Goal: Transaction & Acquisition: Book appointment/travel/reservation

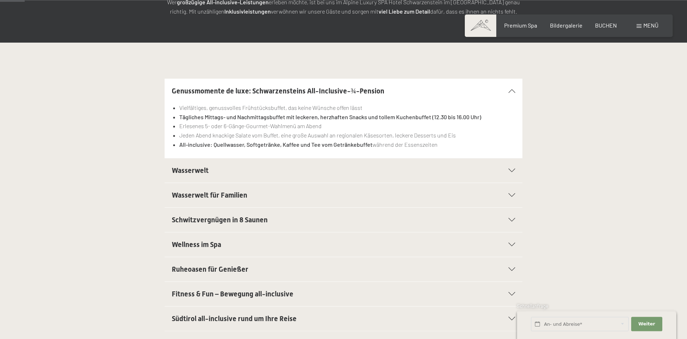
scroll to position [146, 0]
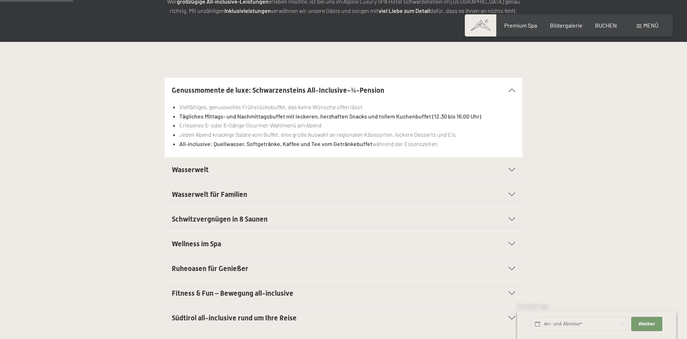
click at [355, 240] on div "Wellness im Spa" at bounding box center [343, 243] width 343 height 24
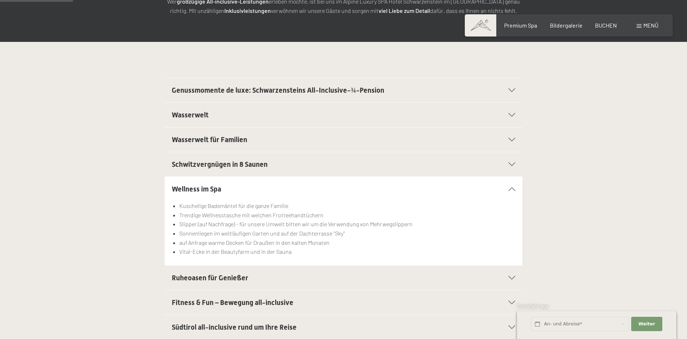
click at [315, 278] on h2 "Ruheoasen für Genießer" at bounding box center [326, 278] width 309 height 10
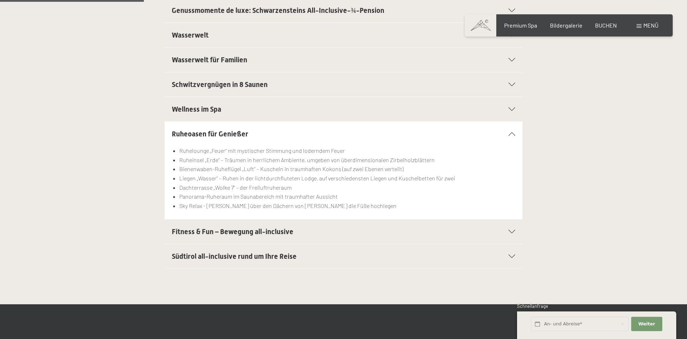
scroll to position [292, 0]
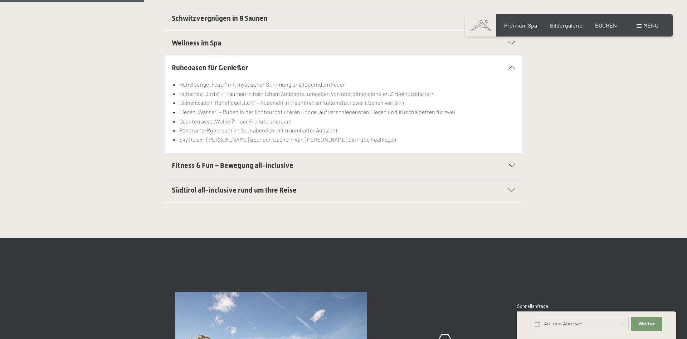
click at [314, 188] on span "Einwilligung Marketing*" at bounding box center [304, 190] width 59 height 7
click at [271, 188] on input "Einwilligung Marketing*" at bounding box center [267, 190] width 7 height 7
click at [314, 190] on span "Einwilligung Marketing*" at bounding box center [304, 190] width 59 height 7
click at [271, 190] on input "Einwilligung Marketing*" at bounding box center [267, 190] width 7 height 7
checkbox input "false"
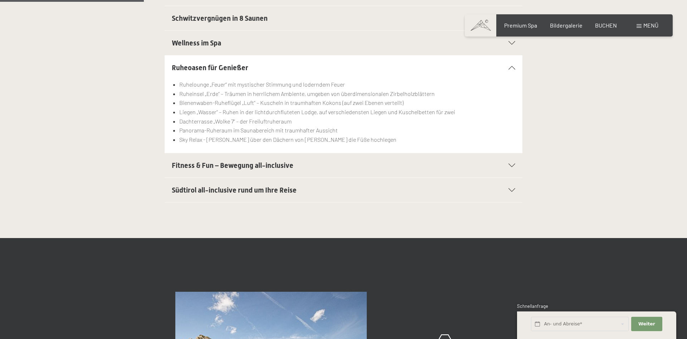
click at [513, 190] on icon at bounding box center [511, 190] width 7 height 4
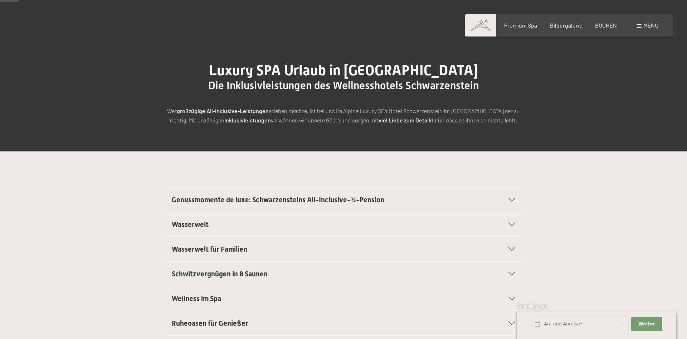
scroll to position [0, 0]
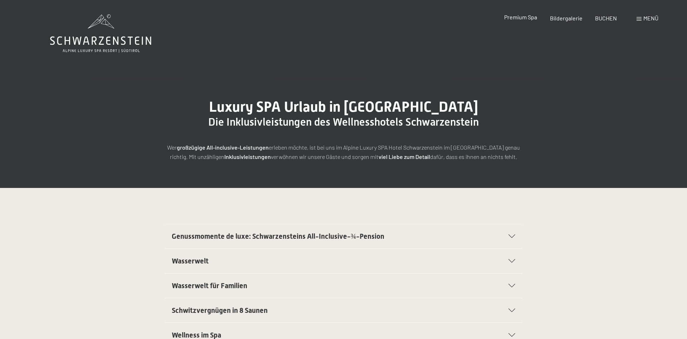
click at [532, 20] on span "Premium Spa" at bounding box center [520, 17] width 33 height 7
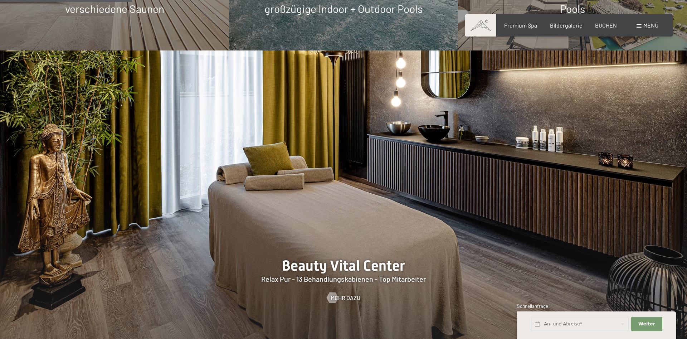
scroll to position [1168, 0]
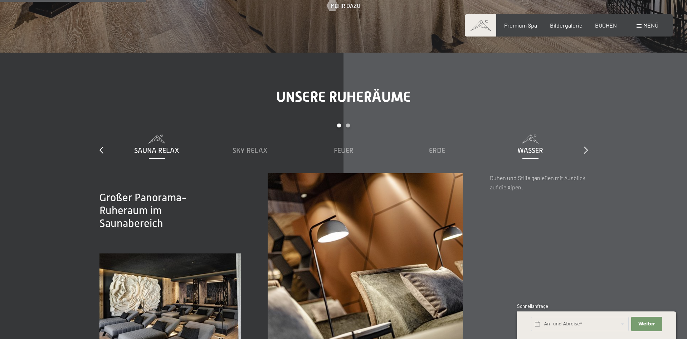
click at [519, 135] on span at bounding box center [530, 139] width 86 height 9
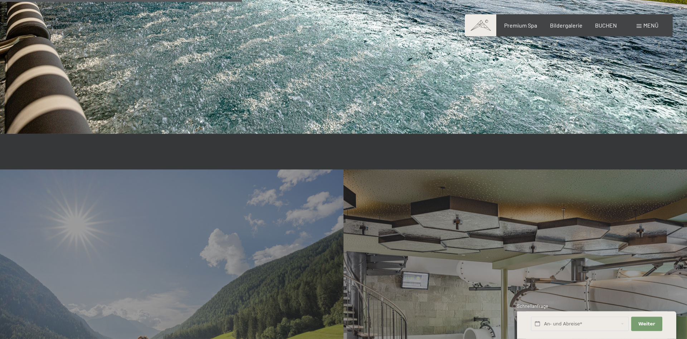
scroll to position [1934, 0]
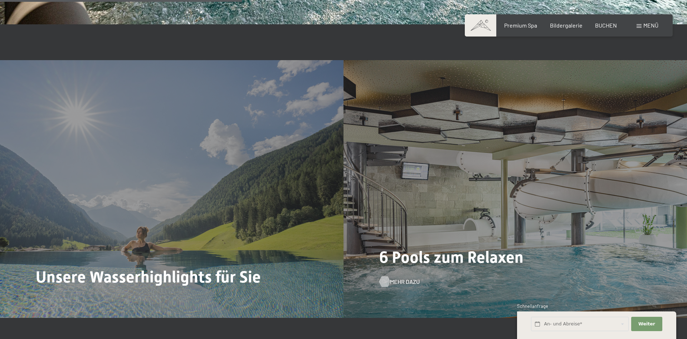
click at [398, 278] on span "Mehr dazu" at bounding box center [405, 282] width 30 height 8
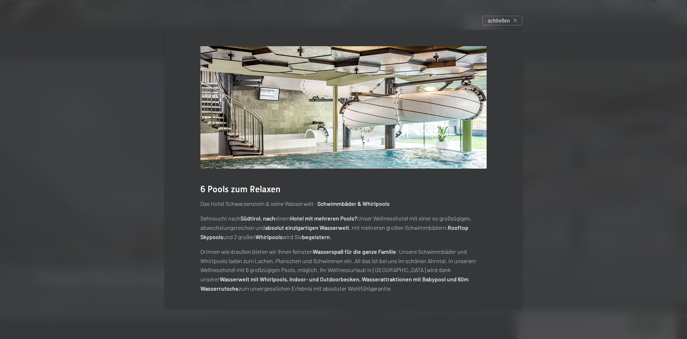
click at [497, 39] on div "6 Pools zum Relaxen Das Hotel Schwarzenstein & seine Wasserwelt – Schwimmbäder …" at bounding box center [344, 169] width 358 height 279
click at [504, 23] on span "schließen" at bounding box center [499, 21] width 22 height 8
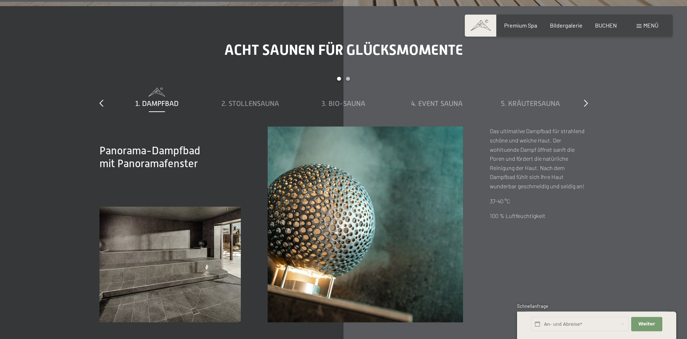
scroll to position [2591, 0]
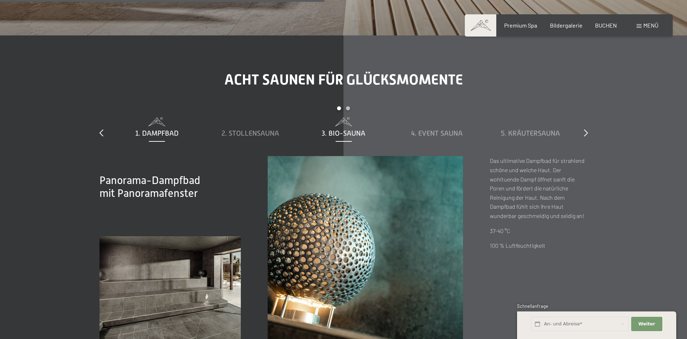
click at [355, 129] on span "3. Bio-Sauna" at bounding box center [344, 133] width 44 height 8
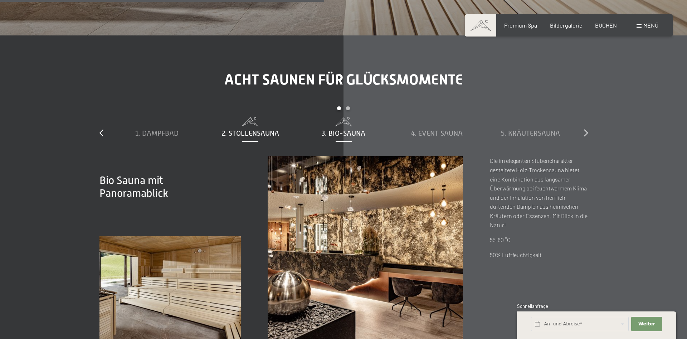
click at [266, 129] on span "2. Stollensauna" at bounding box center [250, 133] width 58 height 8
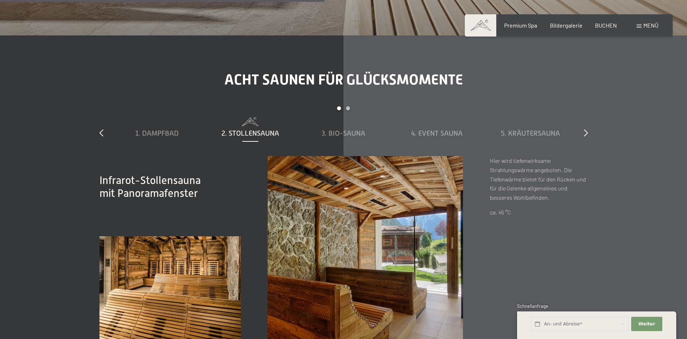
click at [583, 106] on div "slide 1 to 5 of 8 1. Dampfbad 2. Stollensauna 3. Bio-Sauna 4. Event Sauna 5. Kr…" at bounding box center [343, 131] width 488 height 50
click at [167, 129] on span "1. Dampfbad" at bounding box center [156, 133] width 43 height 8
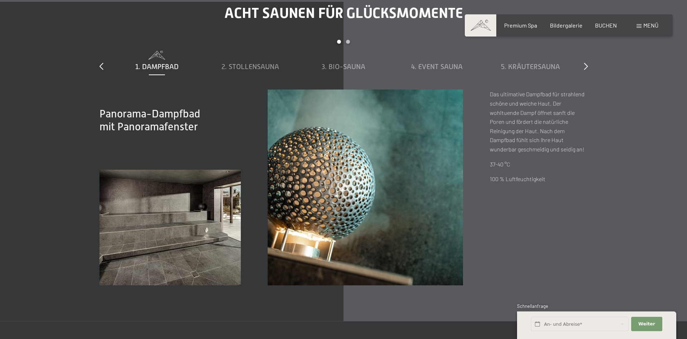
scroll to position [2737, 0]
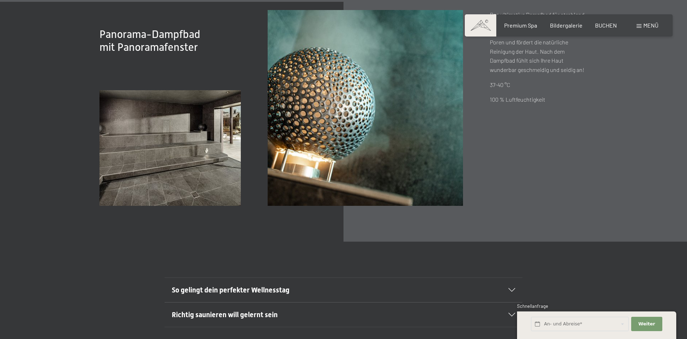
click at [343, 285] on h2 "So gelingt dein perfekter Wellnesstag" at bounding box center [326, 290] width 309 height 10
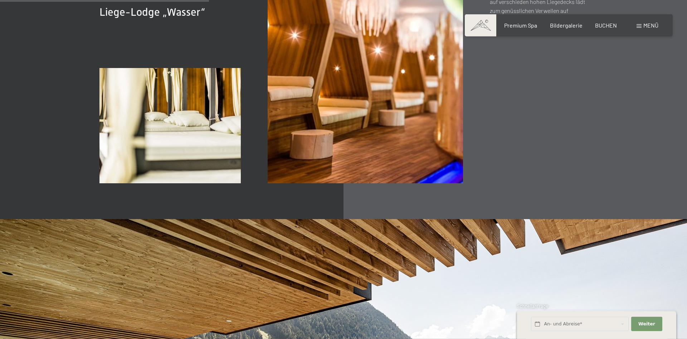
scroll to position [1314, 0]
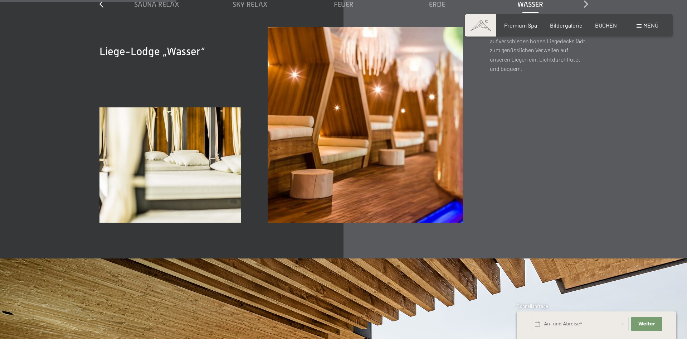
click at [645, 23] on span "Menü" at bounding box center [650, 25] width 15 height 7
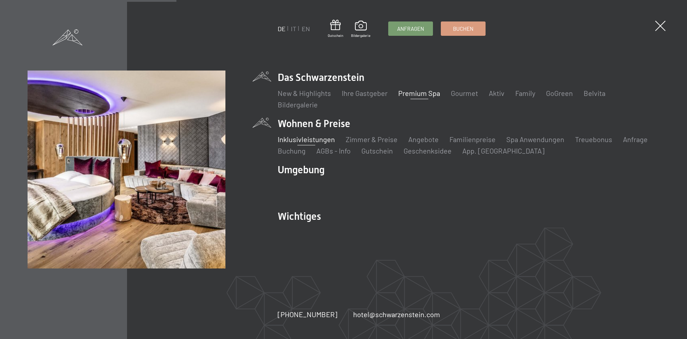
click at [319, 141] on link "Inklusivleistungen" at bounding box center [306, 139] width 57 height 9
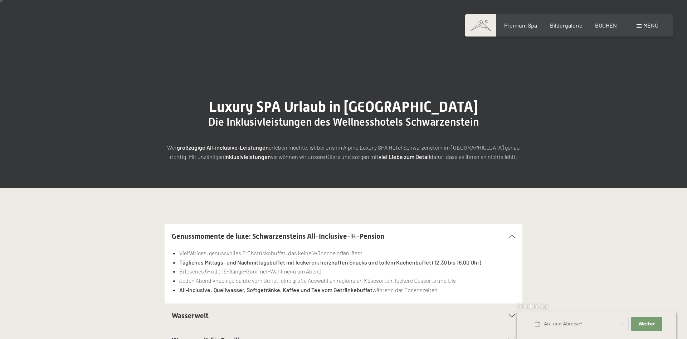
scroll to position [146, 0]
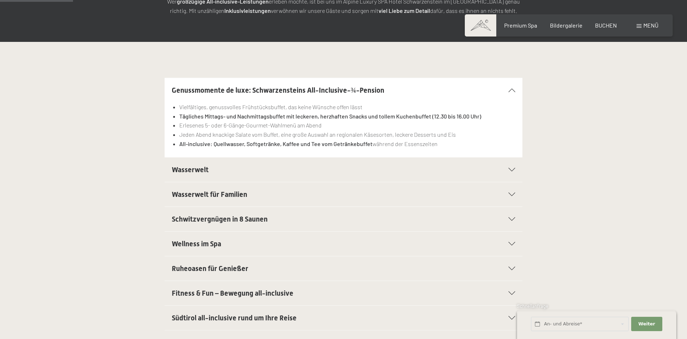
click at [512, 88] on div "Genussmomente de luxe: Schwarzensteins All-Inclusive-¾-Pension" at bounding box center [343, 90] width 343 height 24
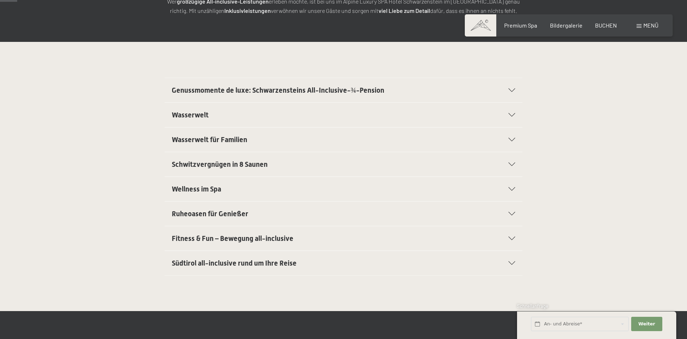
scroll to position [0, 0]
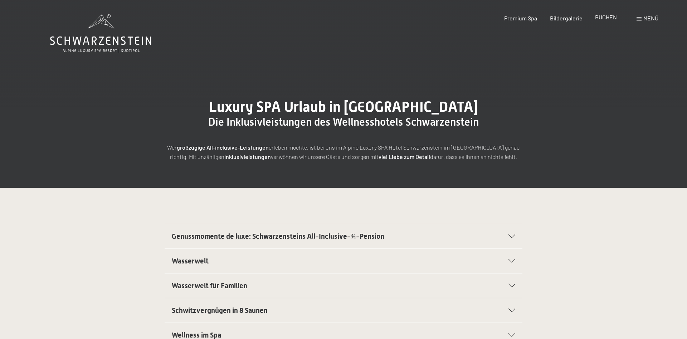
click at [604, 17] on span "BUCHEN" at bounding box center [606, 17] width 22 height 7
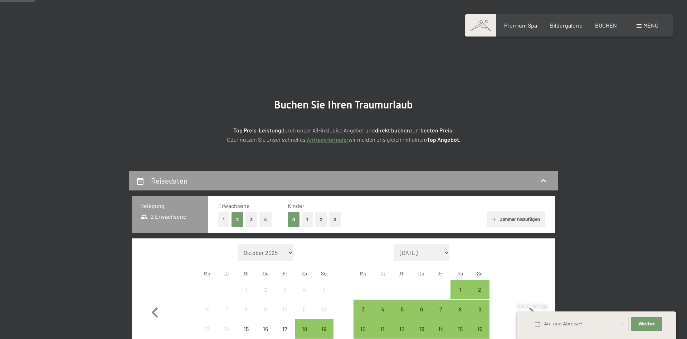
scroll to position [109, 0]
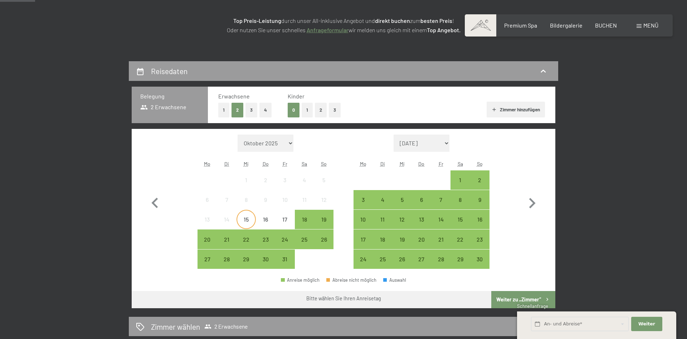
click at [245, 221] on div "15" at bounding box center [246, 225] width 18 height 18
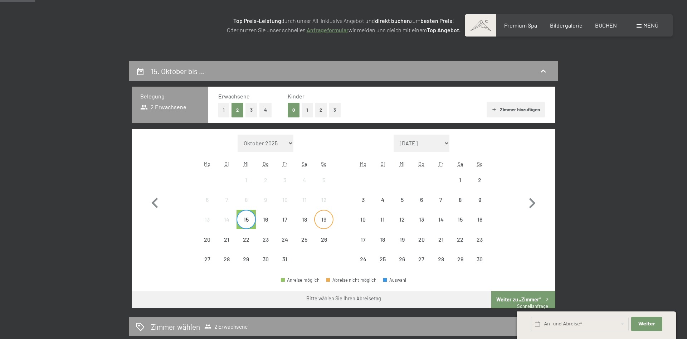
click at [321, 219] on div "19" at bounding box center [324, 225] width 18 height 18
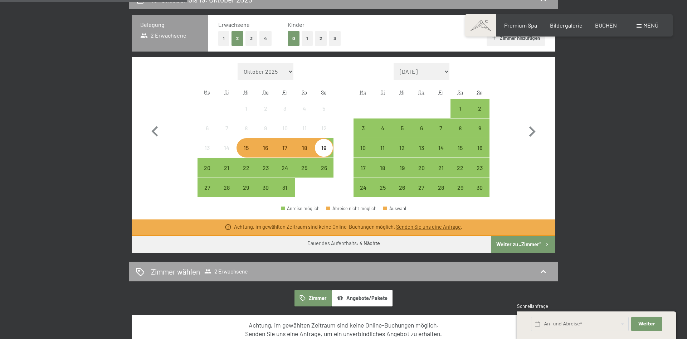
scroll to position [219, 0]
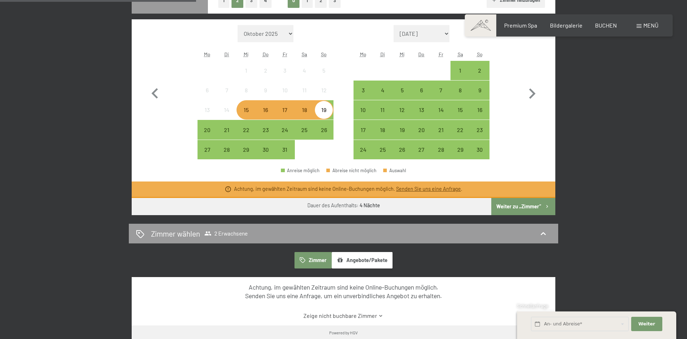
click at [530, 208] on button "Weiter zu „Zimmer“" at bounding box center [523, 206] width 64 height 17
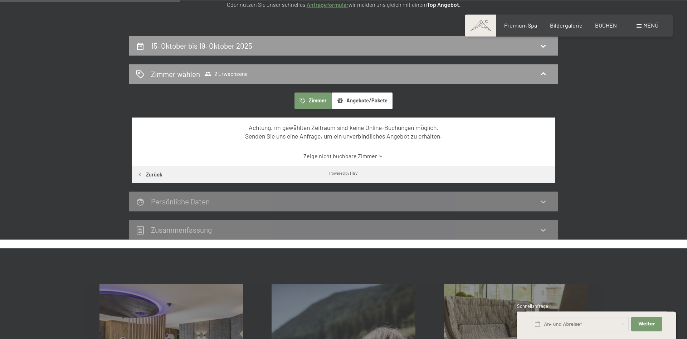
scroll to position [134, 0]
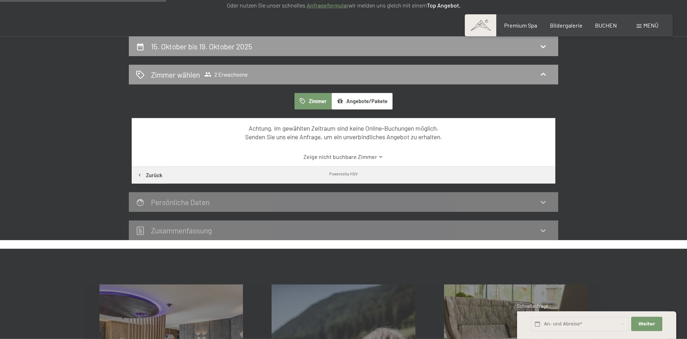
click at [373, 104] on button "Angebote/Pakete" at bounding box center [362, 101] width 61 height 16
click at [313, 103] on button "Zimmer" at bounding box center [312, 101] width 37 height 16
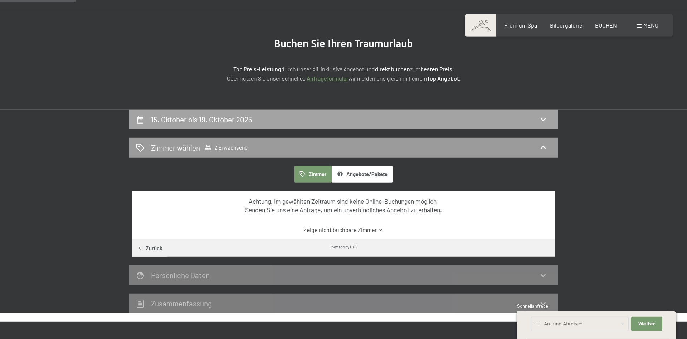
click at [350, 118] on div "15. Oktober bis 19. Oktober 2025" at bounding box center [343, 119] width 415 height 10
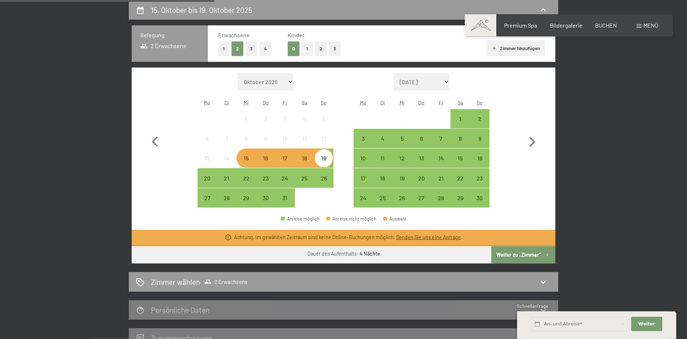
click at [296, 156] on div "18" at bounding box center [305, 164] width 18 height 18
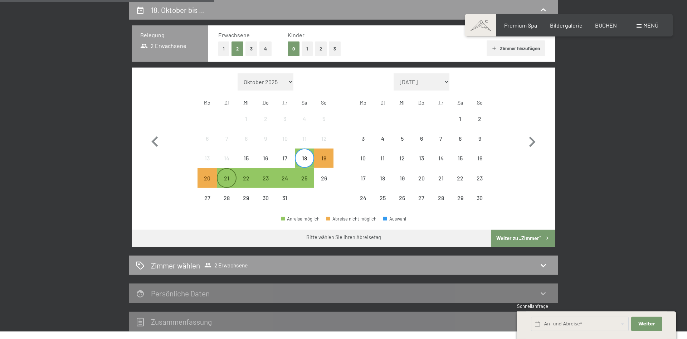
click at [231, 183] on div "21" at bounding box center [227, 184] width 18 height 18
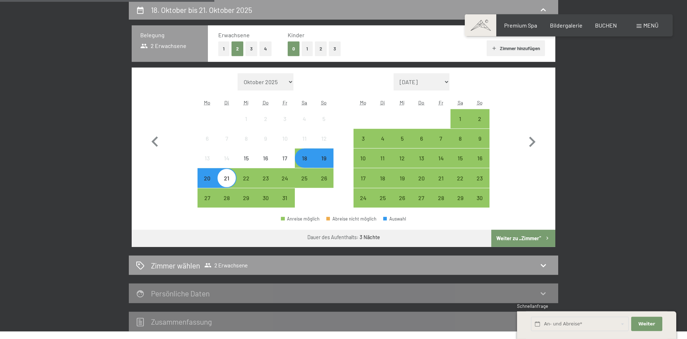
click at [517, 234] on button "Weiter zu „Zimmer“" at bounding box center [523, 238] width 64 height 17
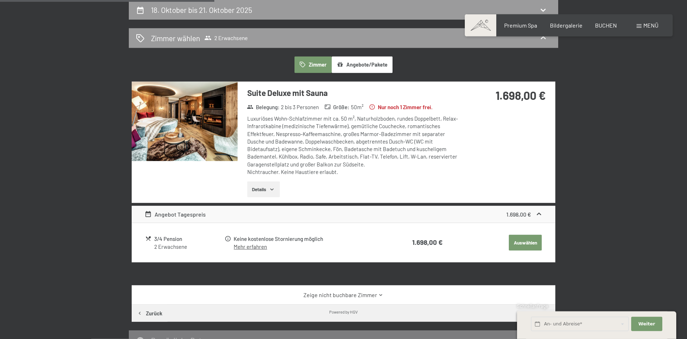
scroll to position [0, 0]
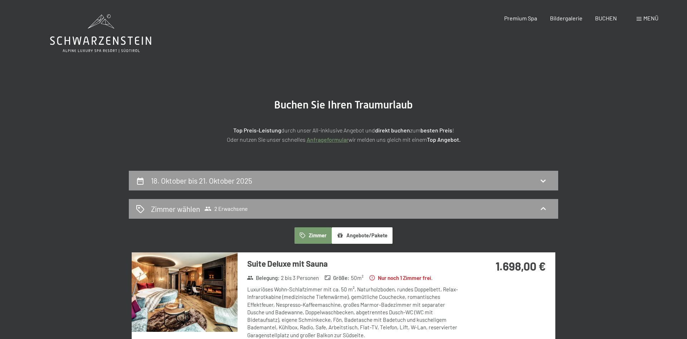
click at [644, 17] on span "Menü" at bounding box center [650, 18] width 15 height 7
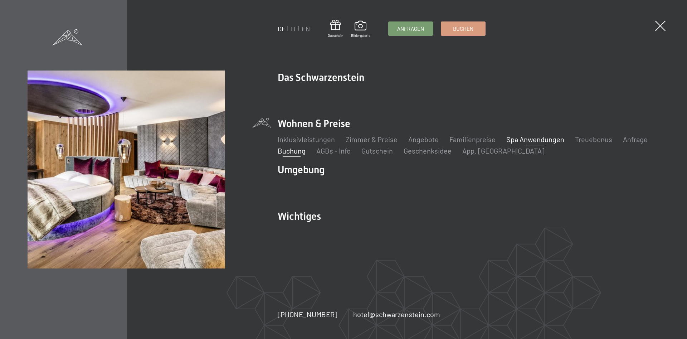
click at [530, 137] on link "Spa Anwendungen" at bounding box center [535, 139] width 58 height 9
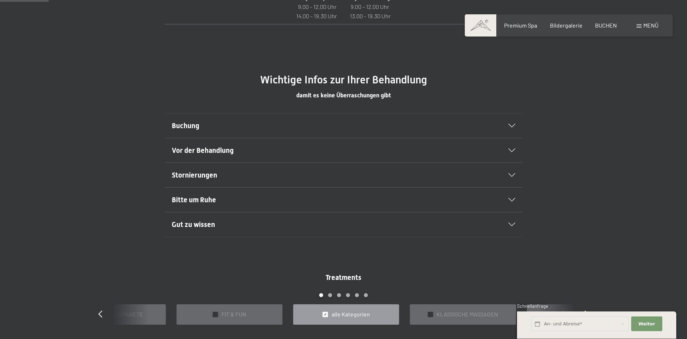
scroll to position [438, 0]
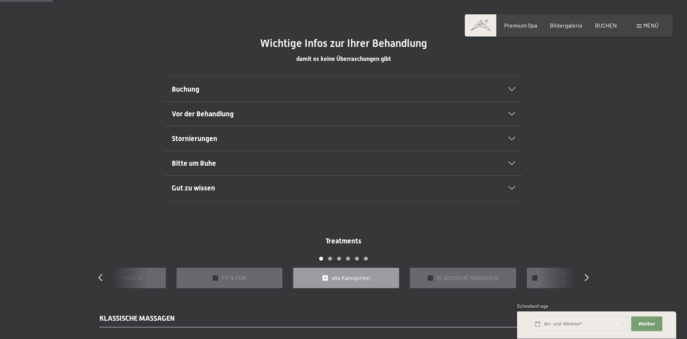
click at [407, 90] on h2 "Buchung" at bounding box center [326, 89] width 309 height 10
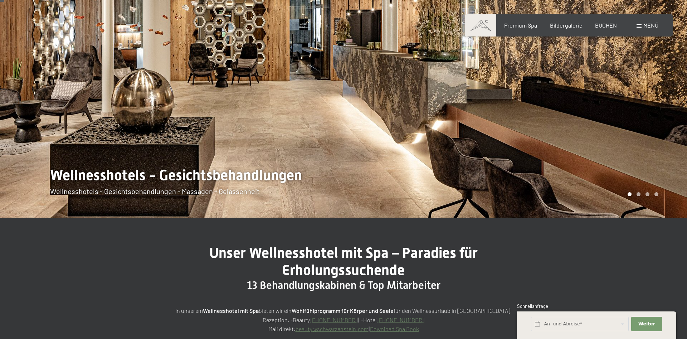
scroll to position [0, 0]
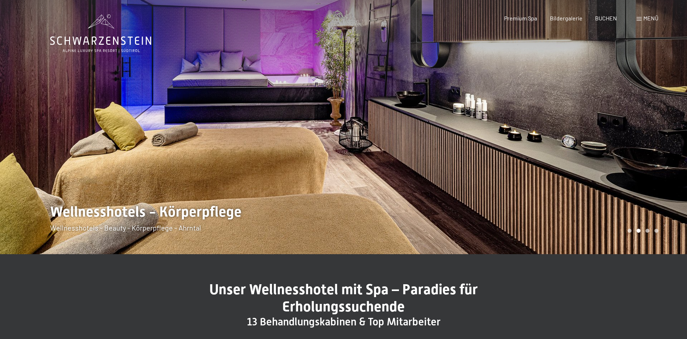
click at [652, 17] on span "Menü" at bounding box center [650, 18] width 15 height 7
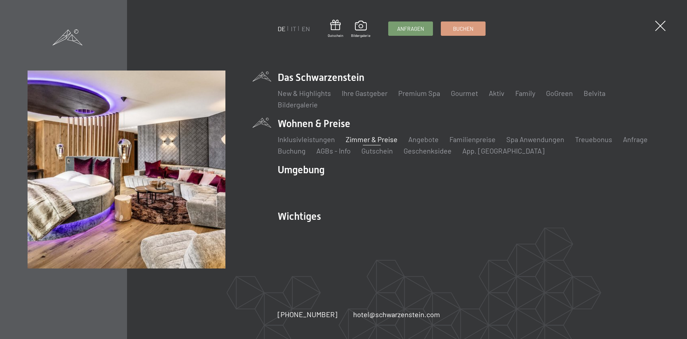
click at [386, 136] on link "Zimmer & Preise" at bounding box center [372, 139] width 52 height 9
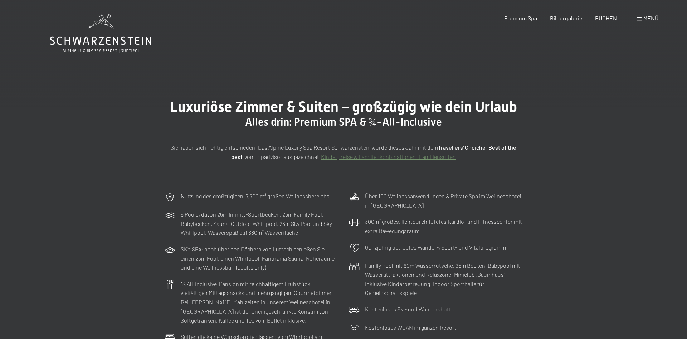
click at [98, 38] on icon at bounding box center [100, 33] width 101 height 38
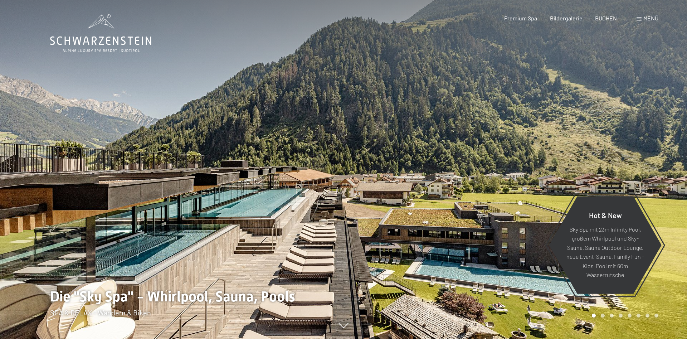
click at [648, 18] on span "Menü" at bounding box center [650, 18] width 15 height 7
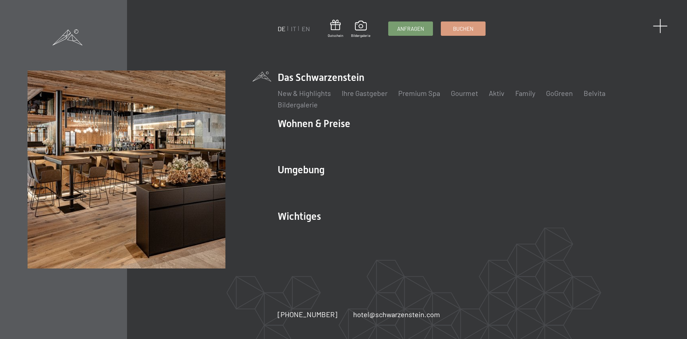
click at [663, 26] on span at bounding box center [660, 26] width 15 height 15
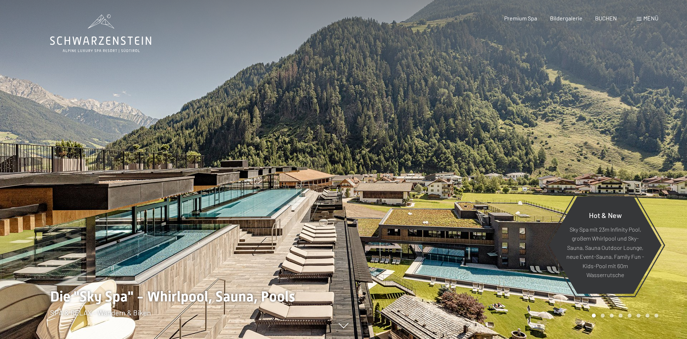
click at [647, 18] on span "Menü" at bounding box center [650, 18] width 15 height 7
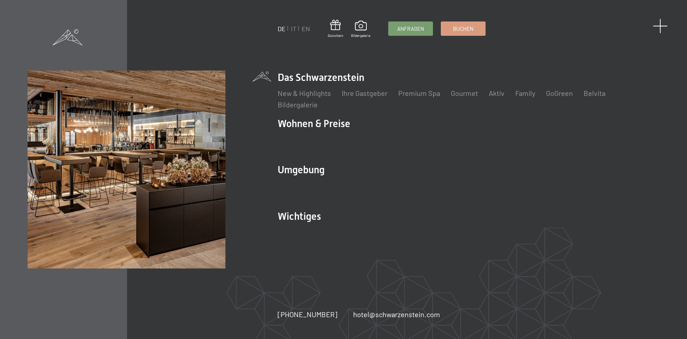
click at [658, 26] on span at bounding box center [660, 26] width 15 height 15
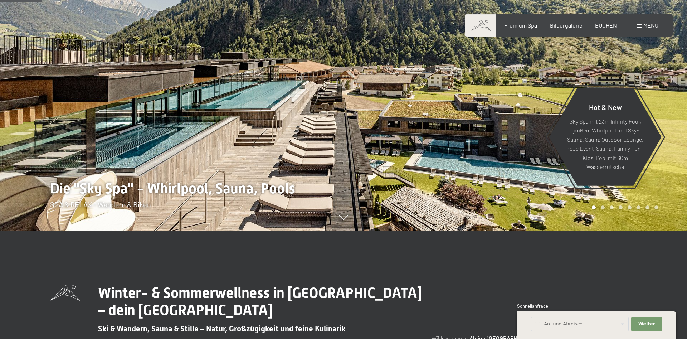
scroll to position [36, 0]
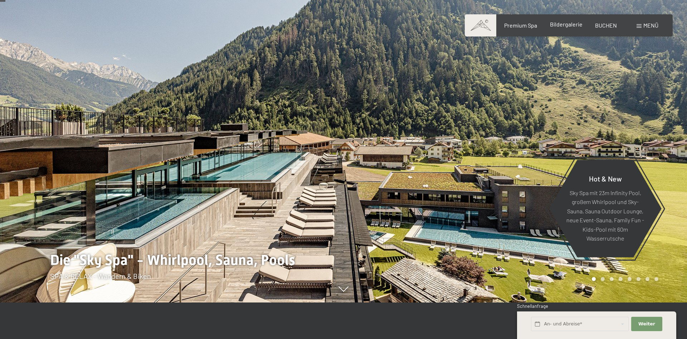
click at [575, 25] on span "Bildergalerie" at bounding box center [566, 24] width 33 height 7
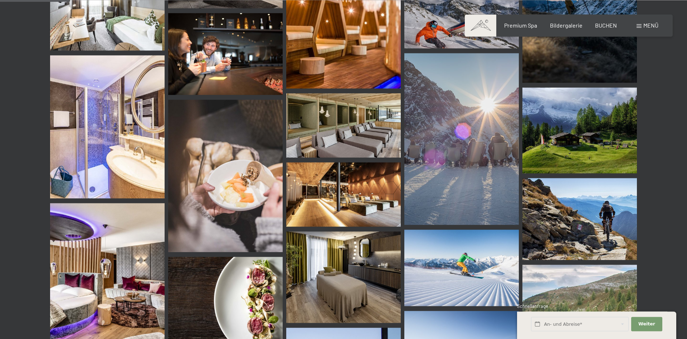
scroll to position [912, 0]
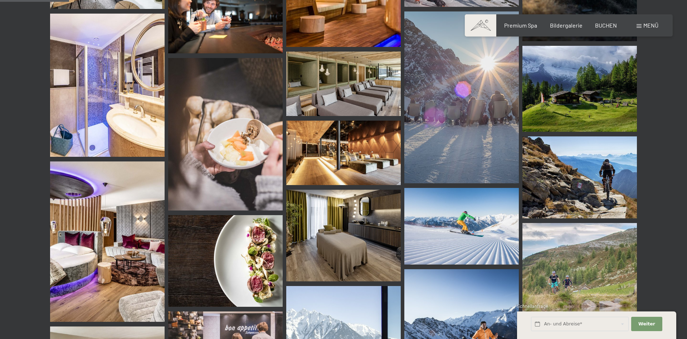
click at [367, 90] on img at bounding box center [343, 84] width 114 height 64
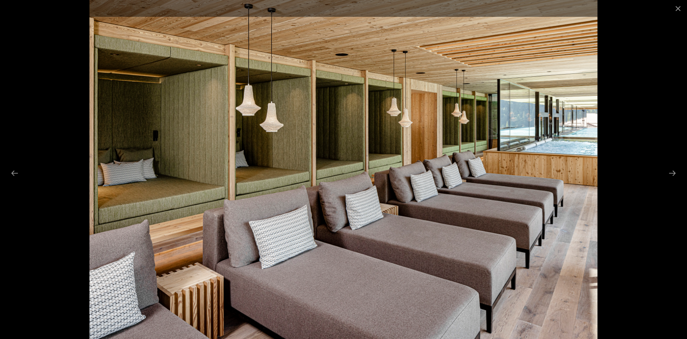
click at [651, 124] on div at bounding box center [343, 169] width 687 height 339
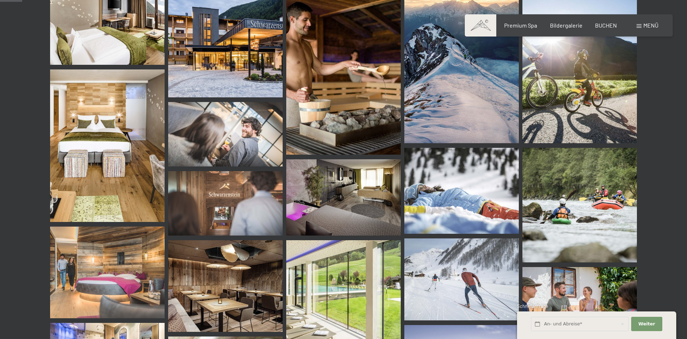
scroll to position [0, 0]
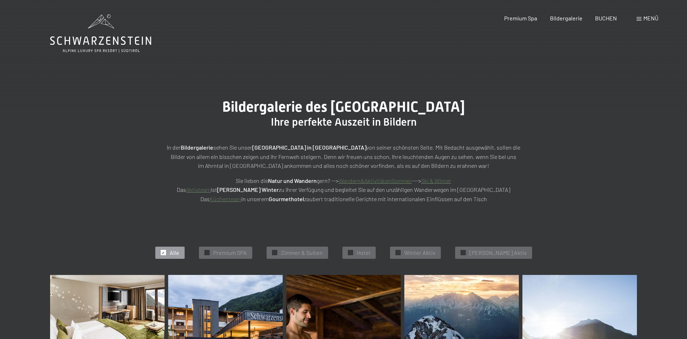
click at [465, 110] on span "Bildergalerie des Hotel Schwarzenstein Luttach" at bounding box center [343, 106] width 243 height 17
click at [465, 106] on span "Bildergalerie des Hotel Schwarzenstein Luttach" at bounding box center [343, 106] width 243 height 17
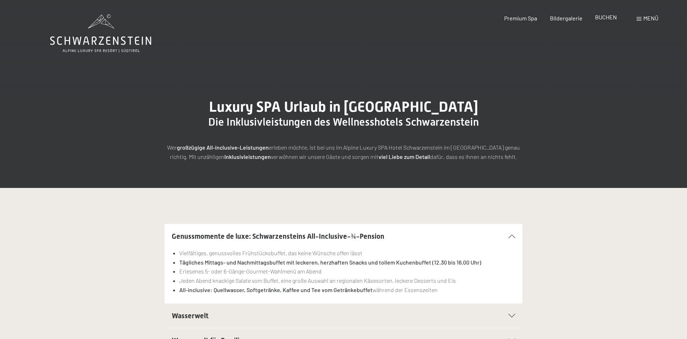
click at [611, 17] on span "BUCHEN" at bounding box center [606, 17] width 22 height 7
